Goal: Task Accomplishment & Management: Use online tool/utility

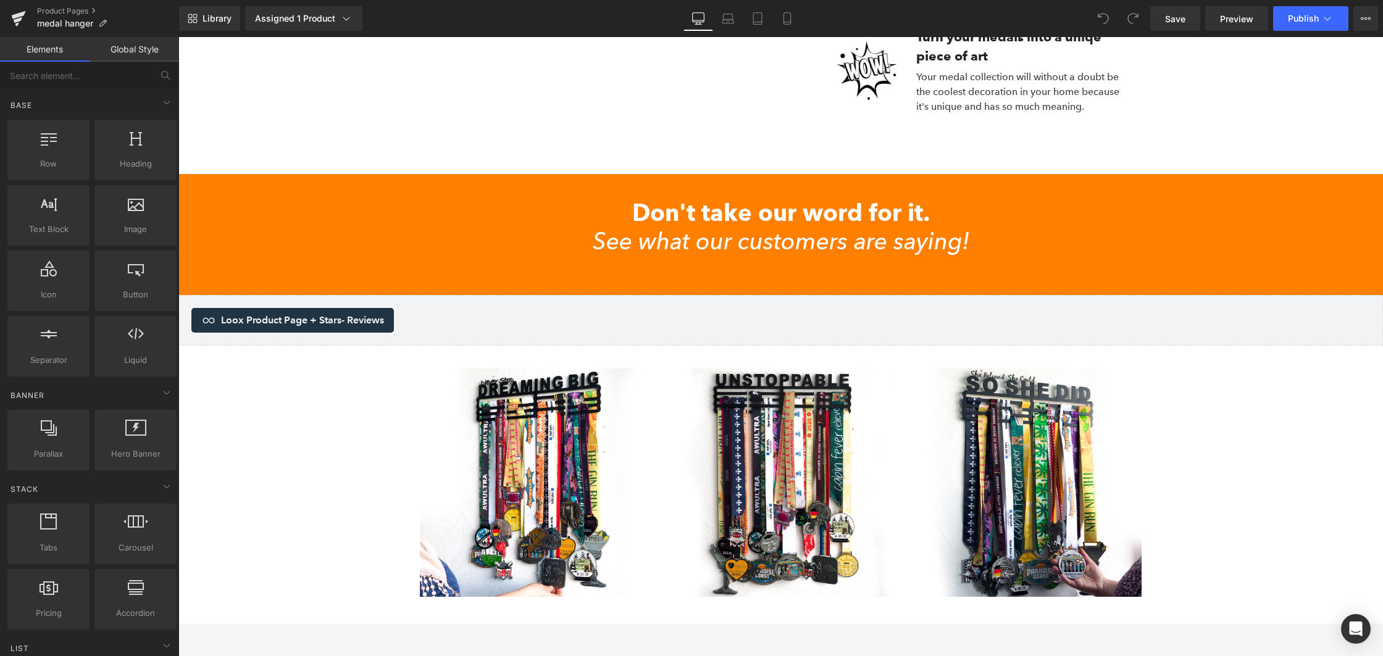
scroll to position [2332, 0]
click at [271, 214] on div "Don't take our word for it. See what our customers are saying! Heading Row" at bounding box center [780, 234] width 1205 height 72
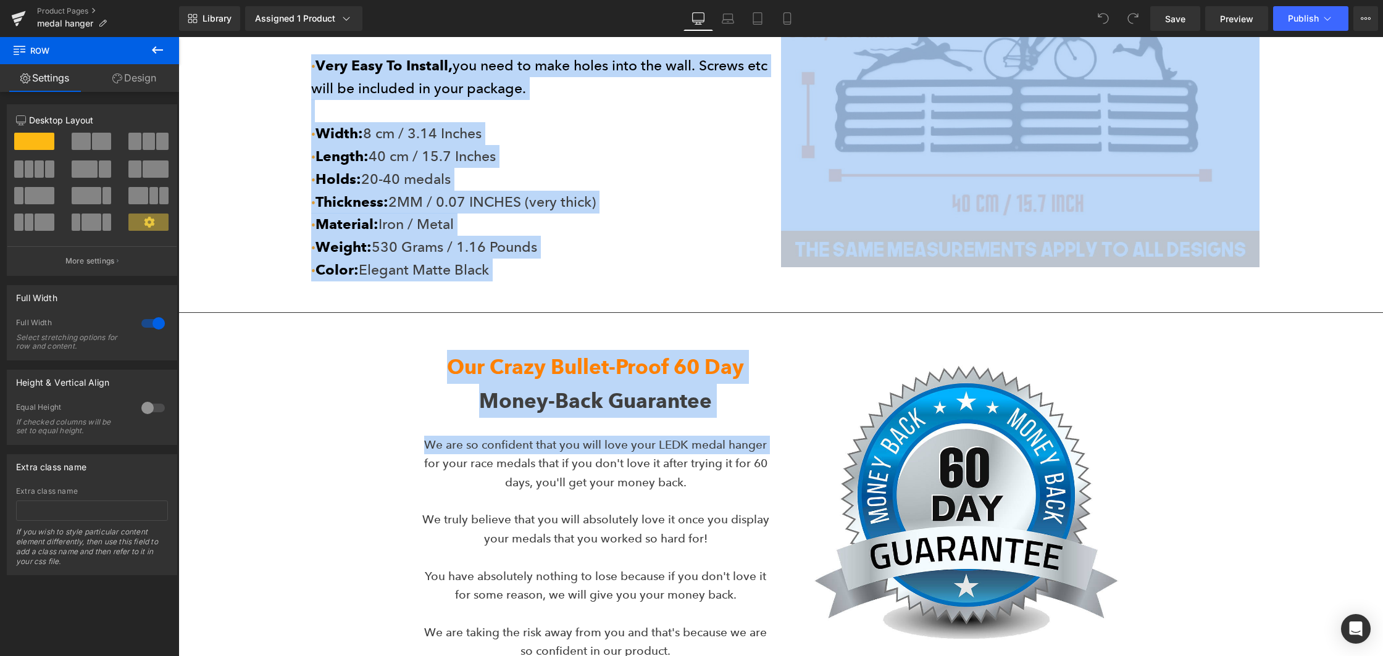
drag, startPoint x: 274, startPoint y: 237, endPoint x: 398, endPoint y: 457, distance: 253.0
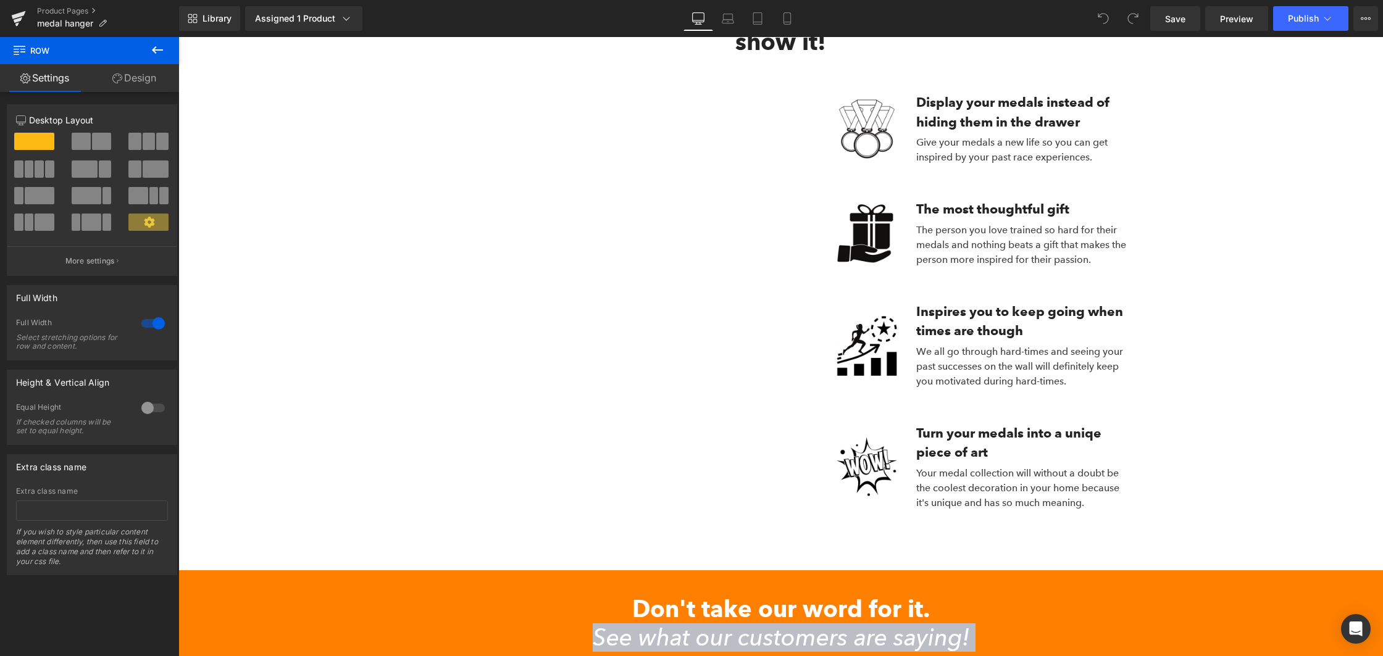
click at [324, 263] on div "You trained so hard for your medals so show it! Heading Row Vimeo Image Display…" at bounding box center [780, 350] width 1205 height 783
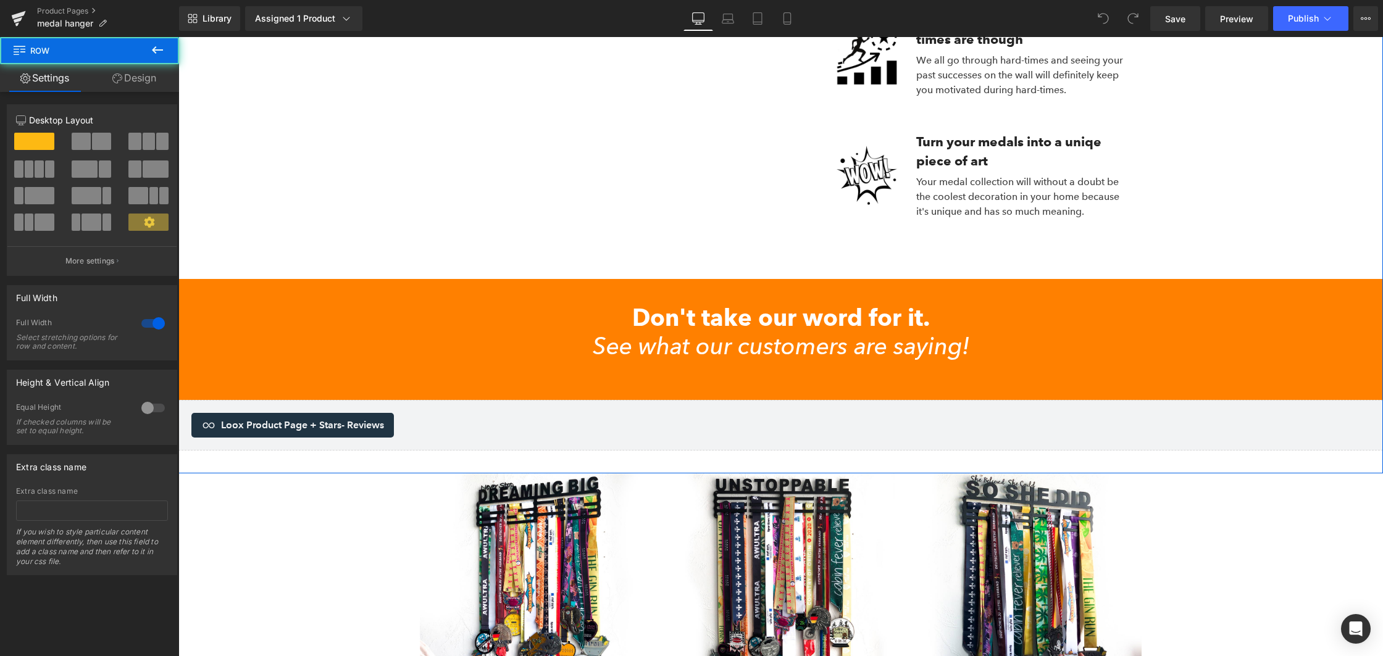
scroll to position [2228, 0]
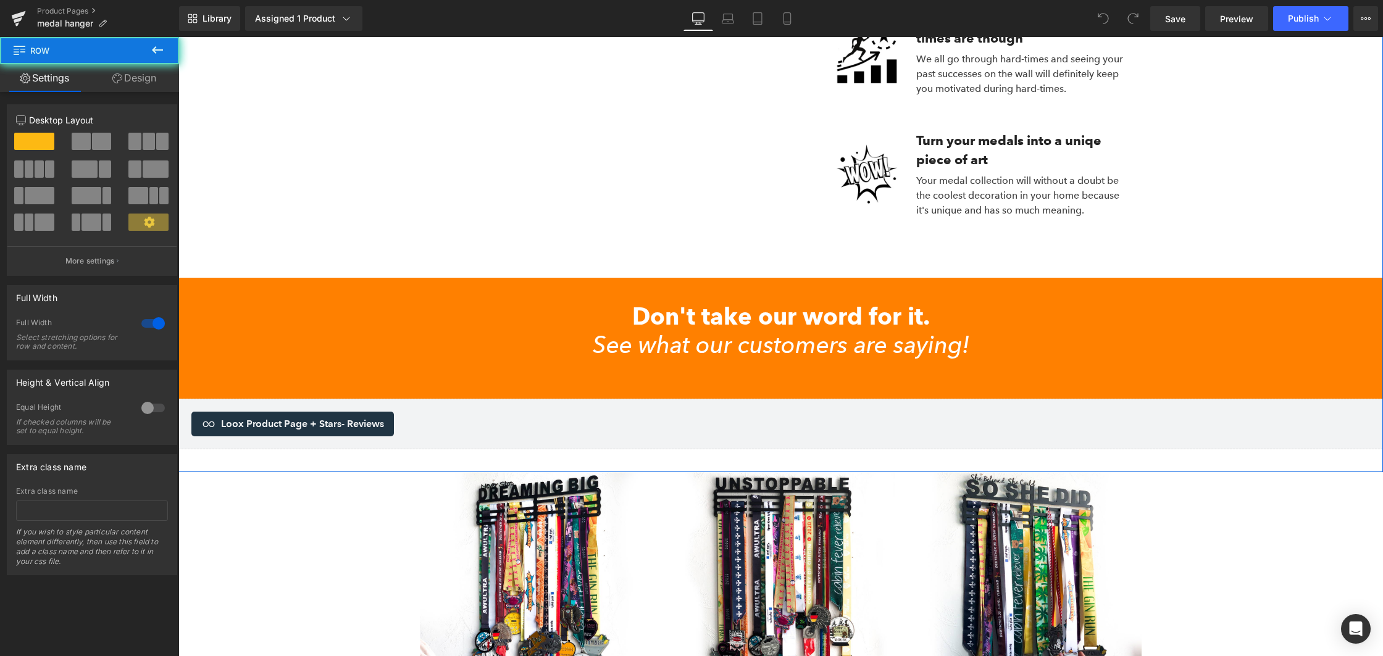
click at [255, 330] on div "Don't take our word for it. See what our customers are saying! Heading Row" at bounding box center [780, 339] width 1205 height 72
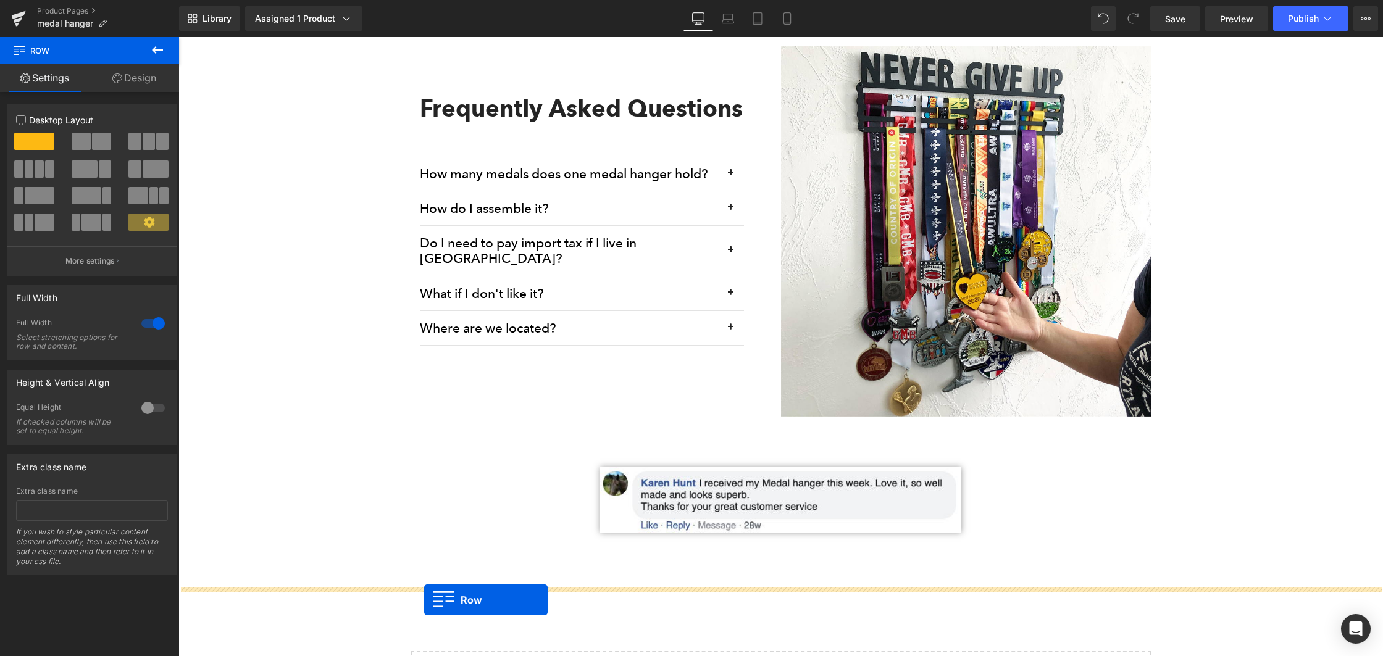
scroll to position [4747, 0]
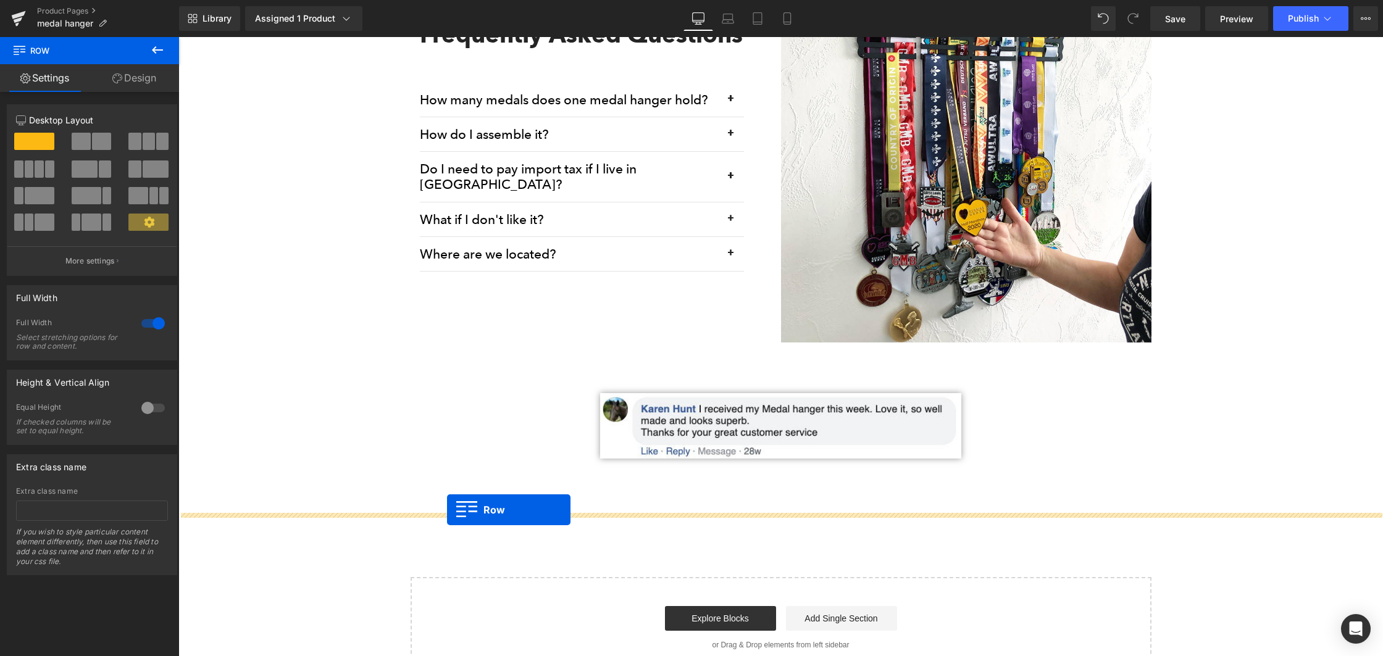
drag, startPoint x: 189, startPoint y: 286, endPoint x: 447, endPoint y: 509, distance: 341.5
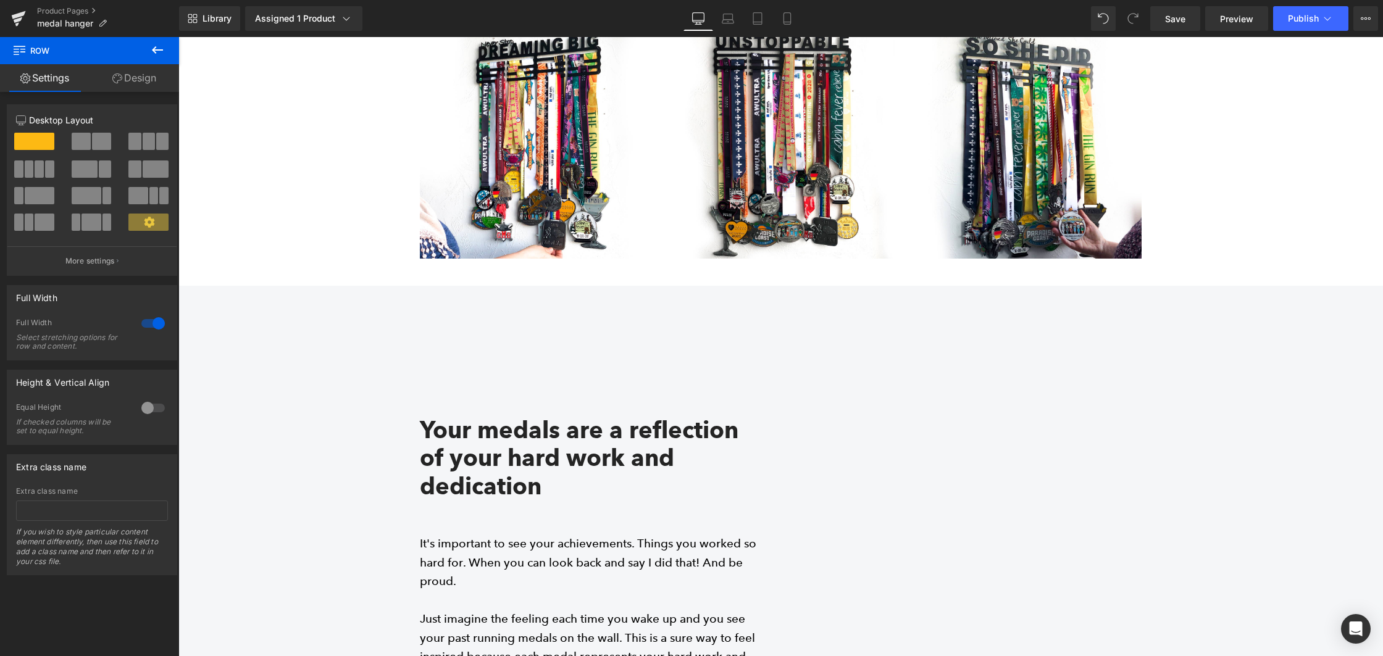
scroll to position [2061, 0]
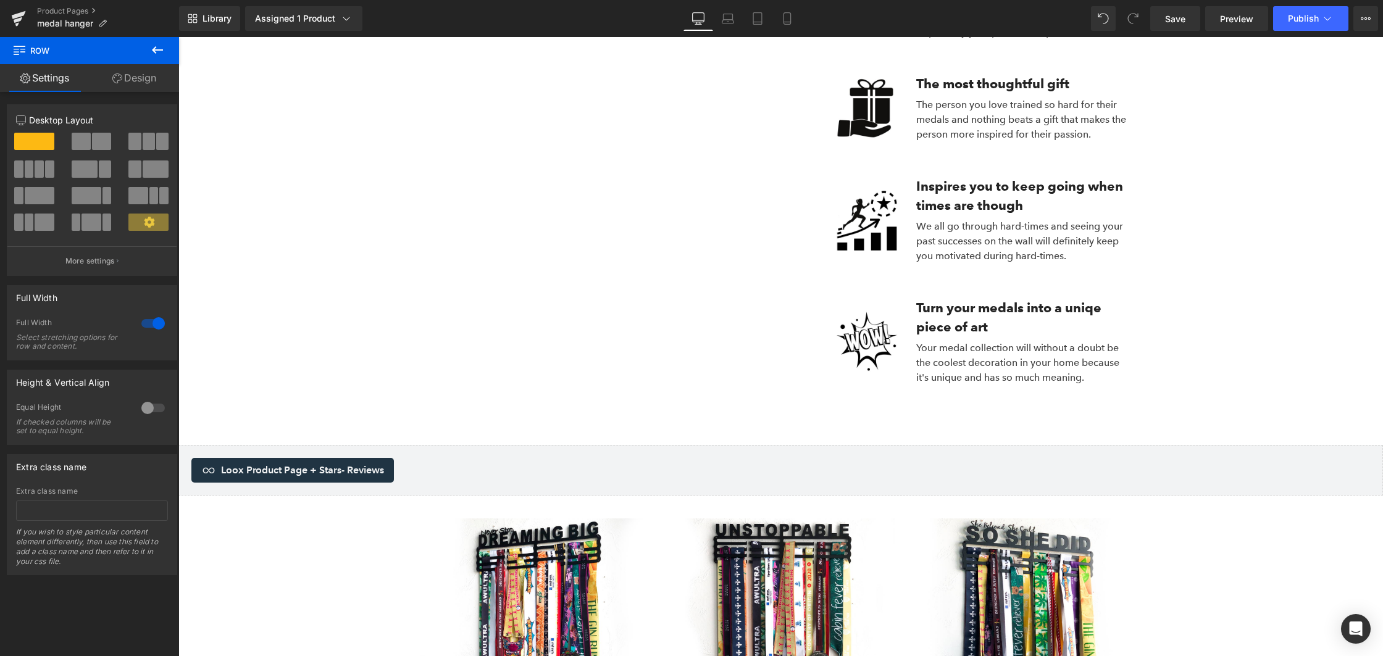
click at [408, 474] on div "Loox Product Page + Stars - Reviews" at bounding box center [780, 470] width 1179 height 25
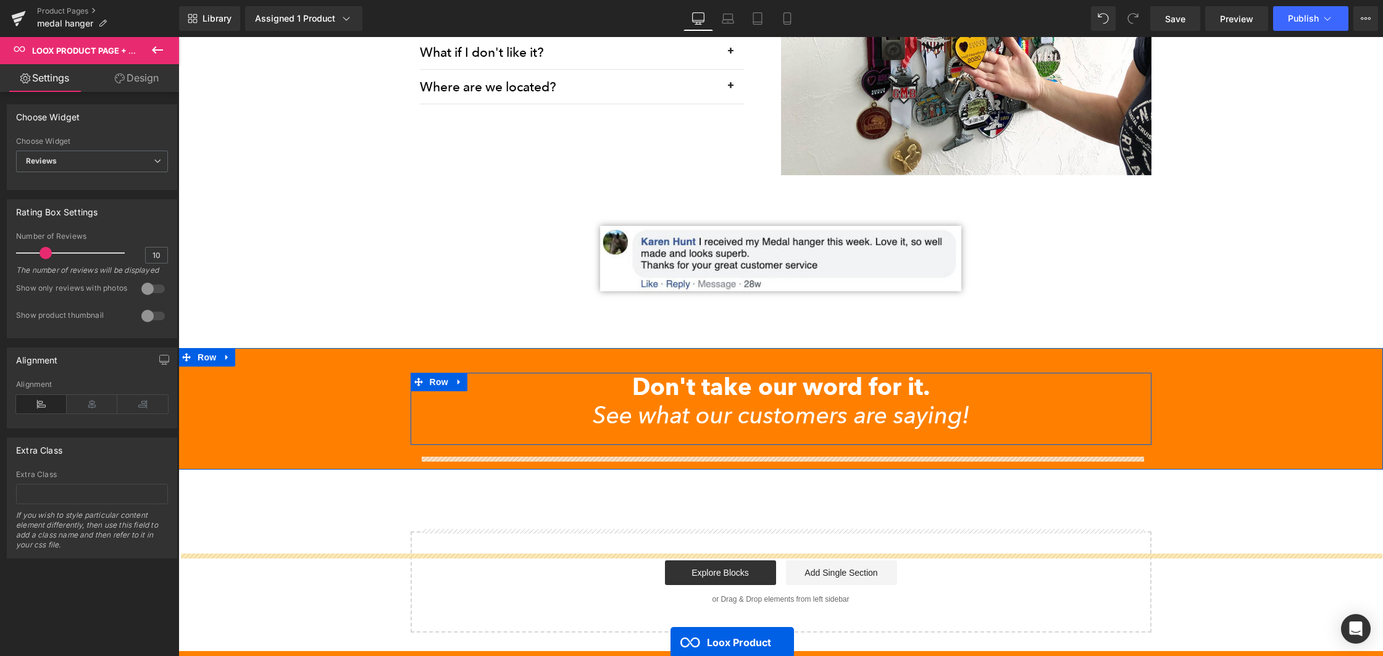
scroll to position [4901, 0]
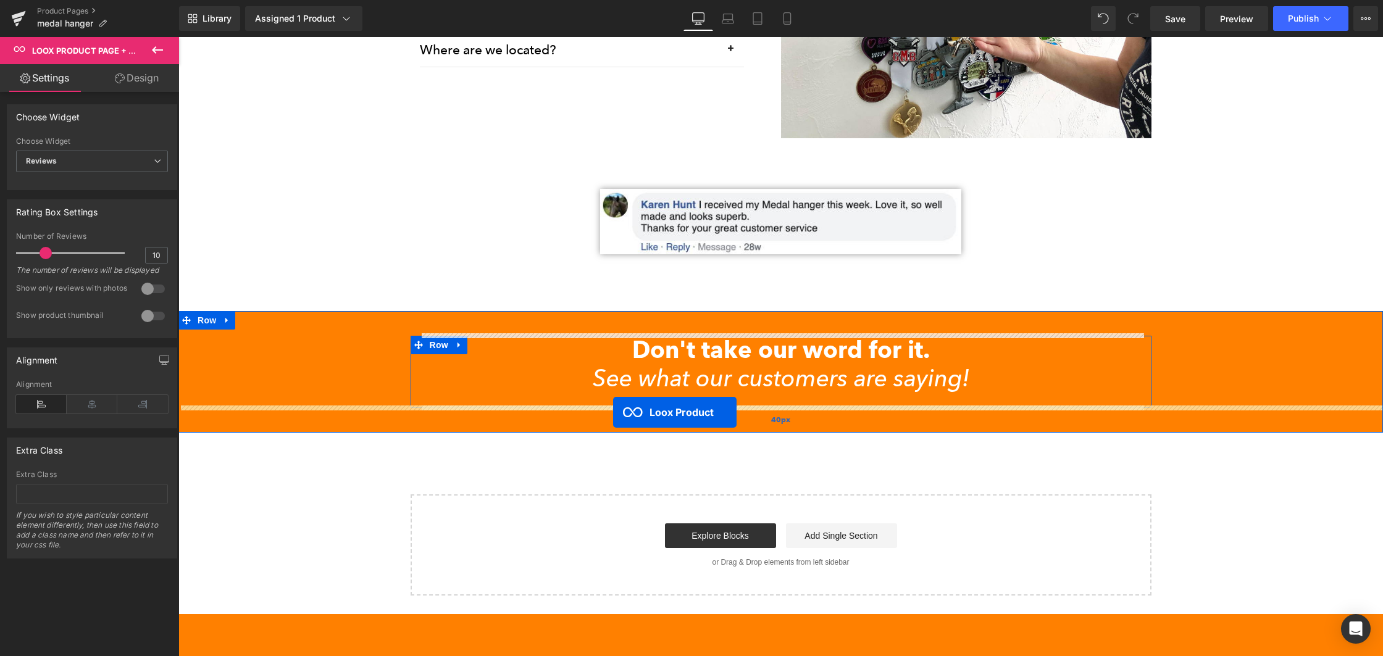
drag, startPoint x: 713, startPoint y: 462, endPoint x: 613, endPoint y: 412, distance: 111.0
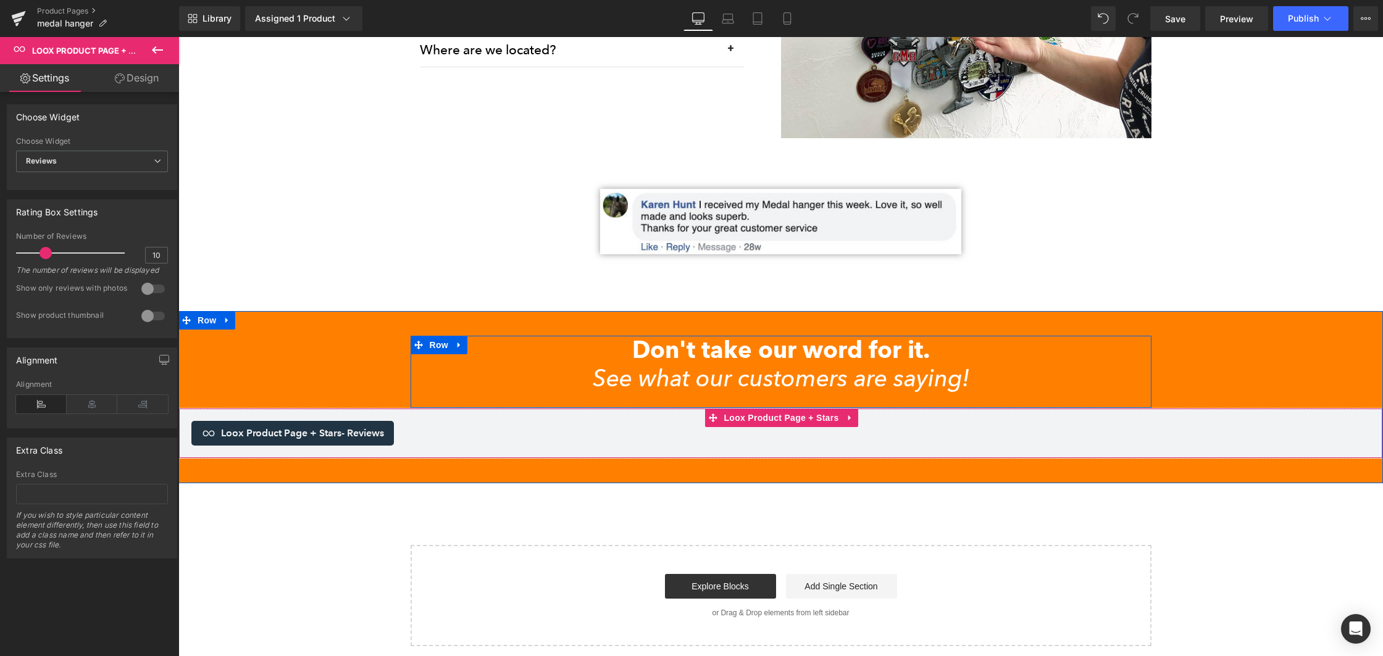
drag, startPoint x: 618, startPoint y: 421, endPoint x: 679, endPoint y: 429, distance: 61.7
click at [621, 421] on div "Loox Product Page + Stars - Reviews" at bounding box center [780, 433] width 1179 height 25
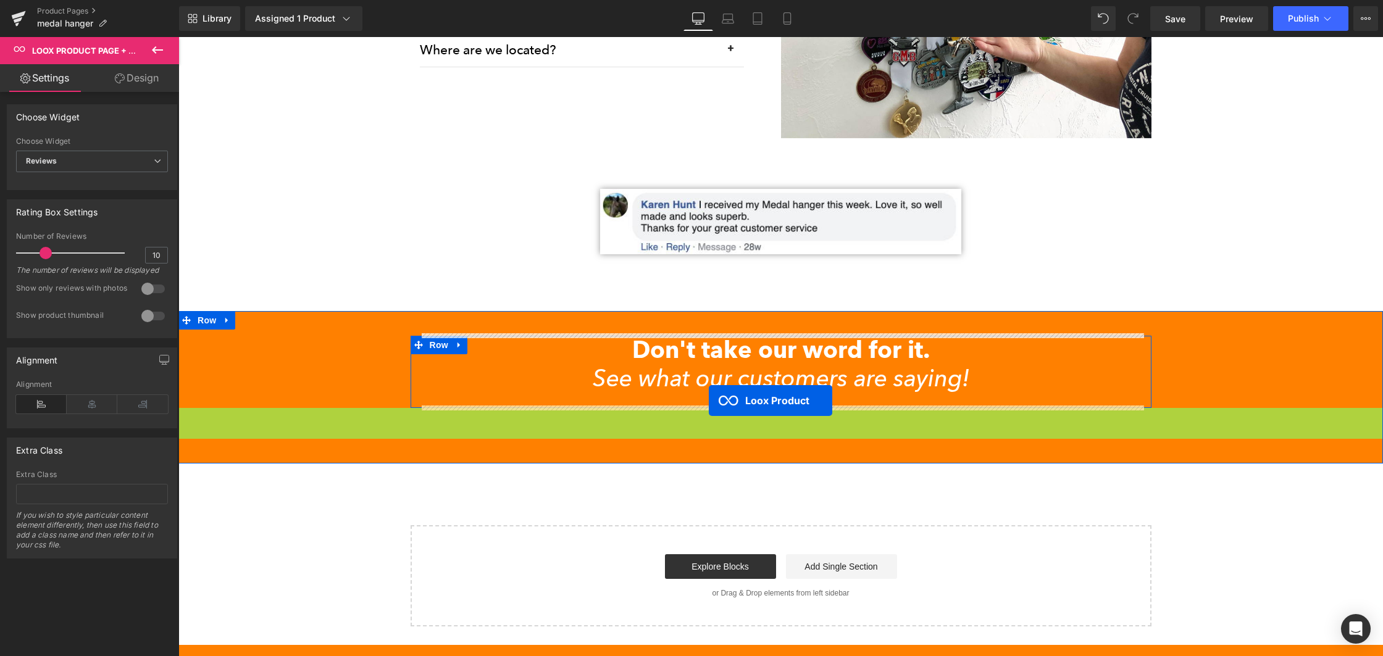
drag, startPoint x: 711, startPoint y: 413, endPoint x: 709, endPoint y: 401, distance: 12.6
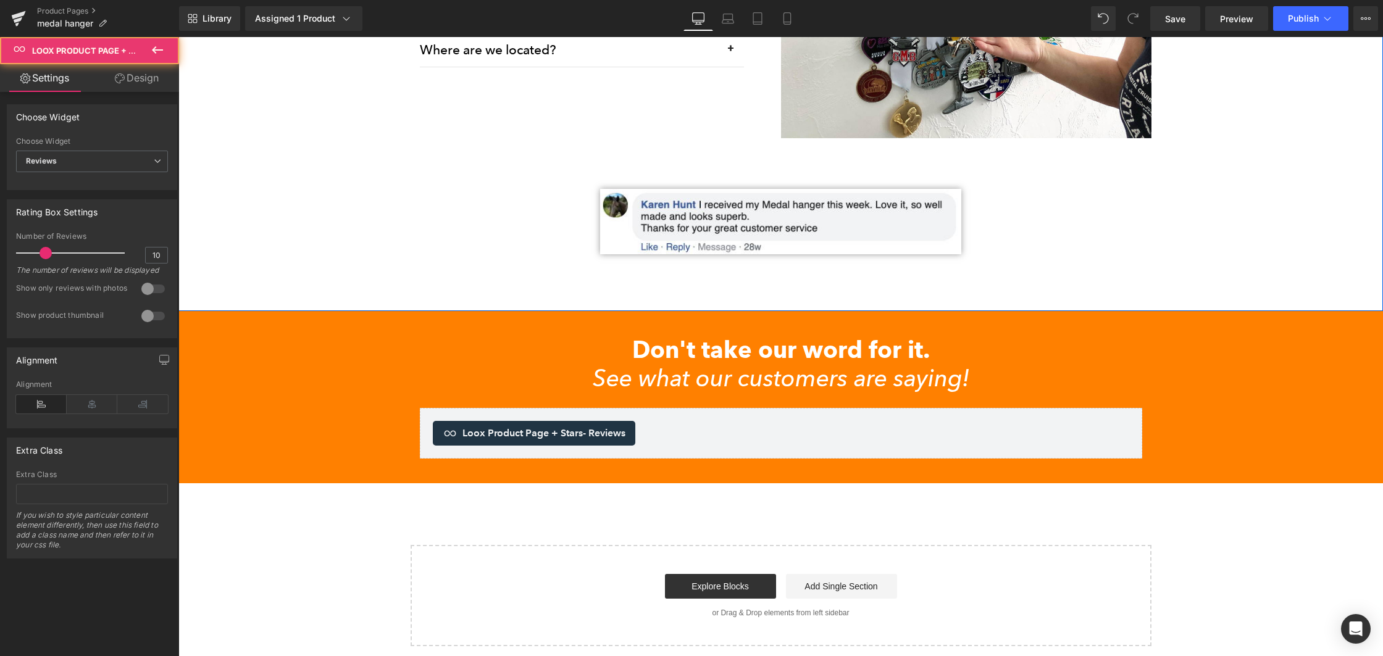
click at [253, 179] on div "Frequently Asked Questions Heading How many medals does one medal hanger hold? …" at bounding box center [780, 14] width 1205 height 493
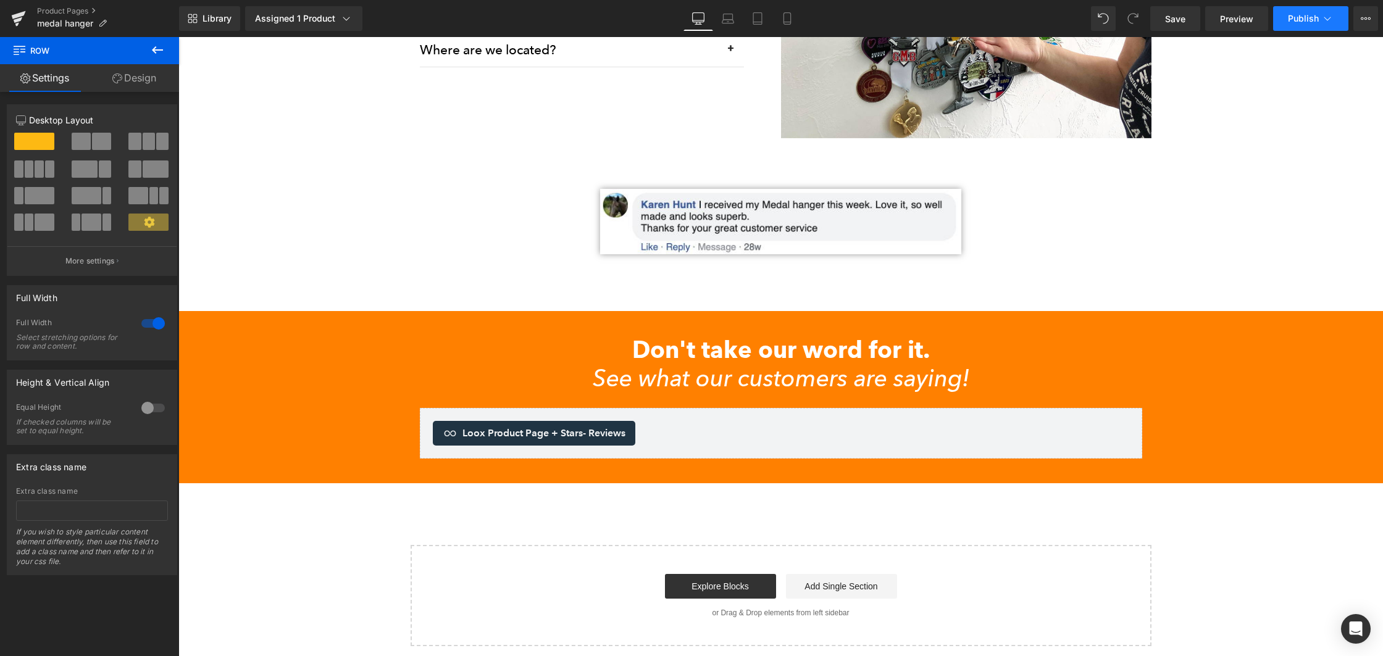
click at [1299, 23] on span "Publish" at bounding box center [1303, 19] width 31 height 10
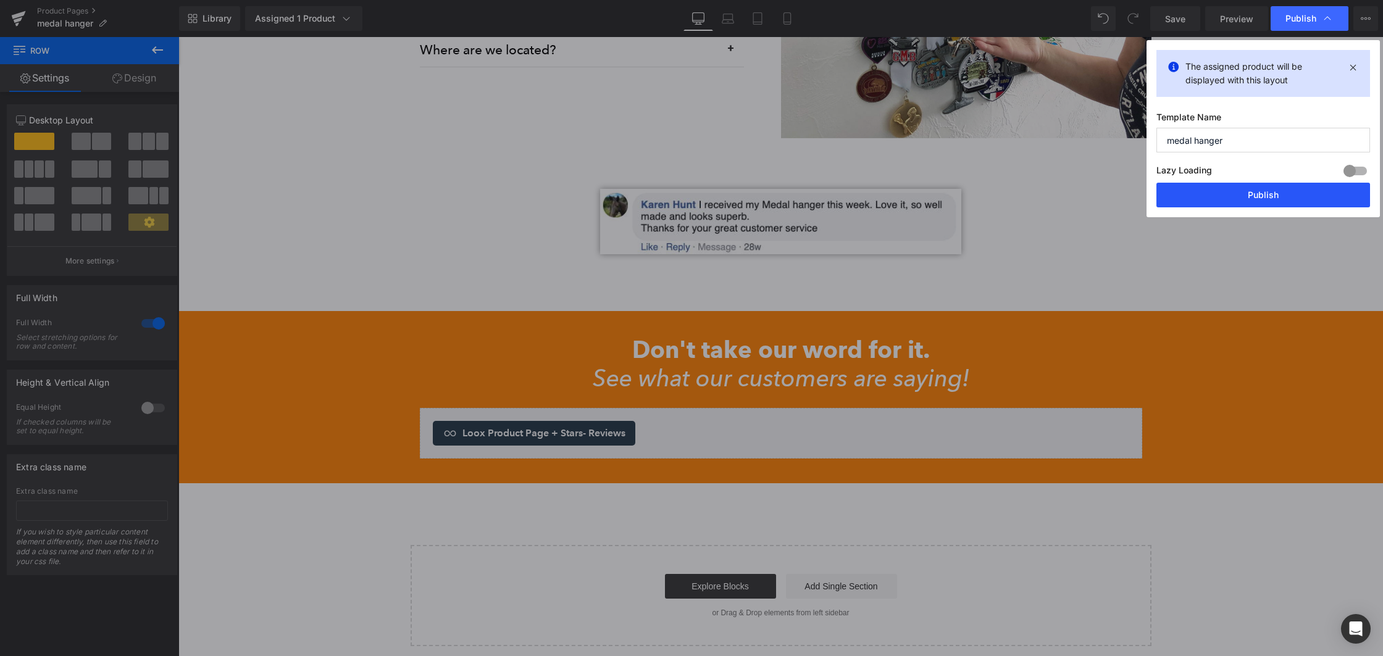
drag, startPoint x: 1252, startPoint y: 202, endPoint x: 1073, endPoint y: 165, distance: 182.9
click at [1252, 202] on button "Publish" at bounding box center [1264, 195] width 214 height 25
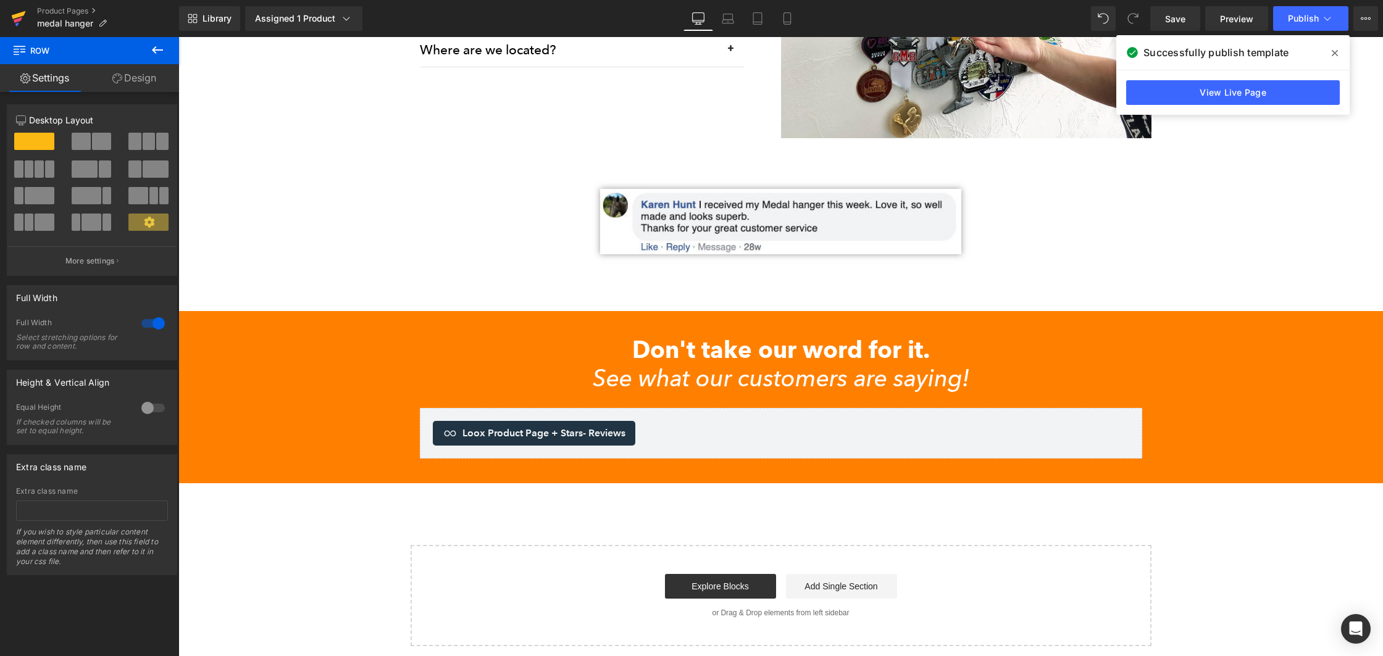
click at [23, 13] on icon at bounding box center [19, 15] width 14 height 8
